Goal: Browse casually

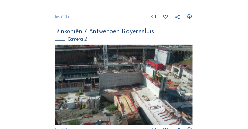
scroll to position [169, 0]
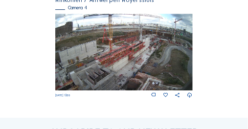
scroll to position [530, 0]
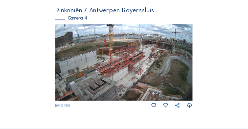
scroll to position [521, 0]
